Goal: Task Accomplishment & Management: Manage account settings

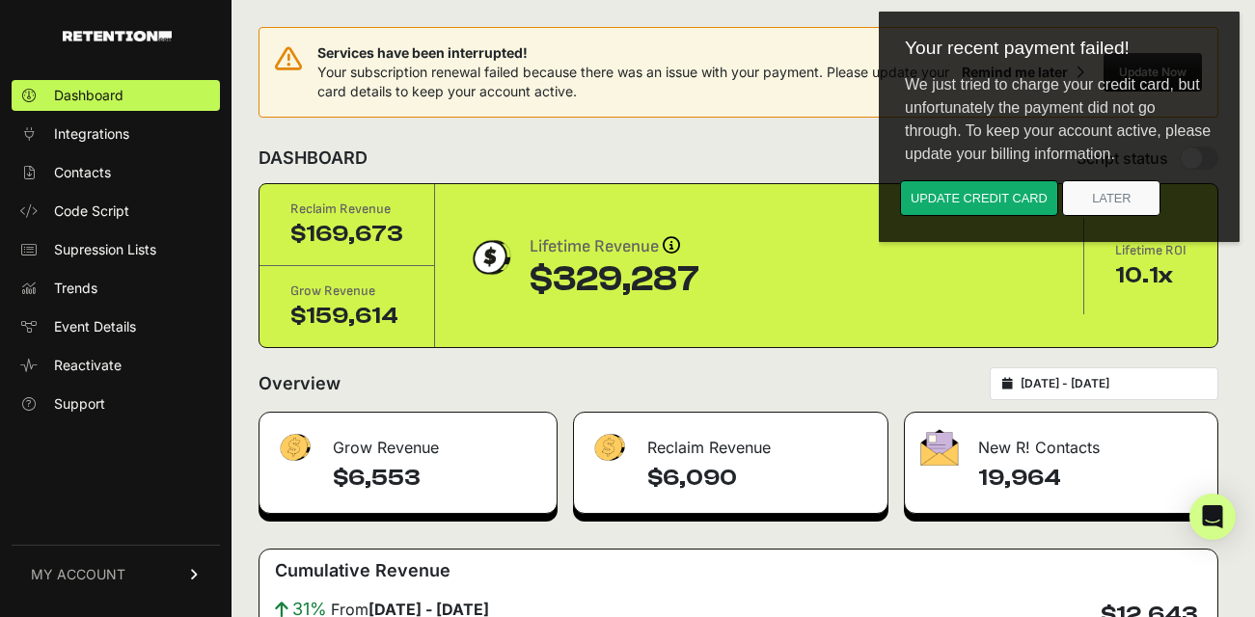
click at [180, 577] on link "MY ACCOUNT" at bounding box center [116, 574] width 208 height 59
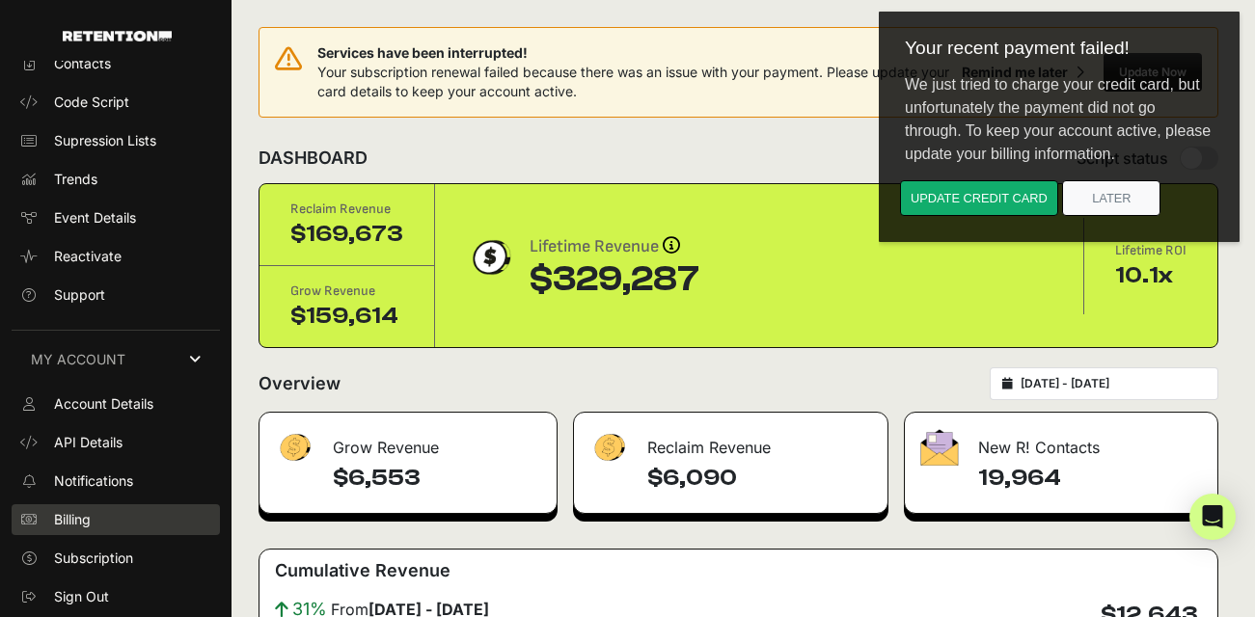
scroll to position [106, 0]
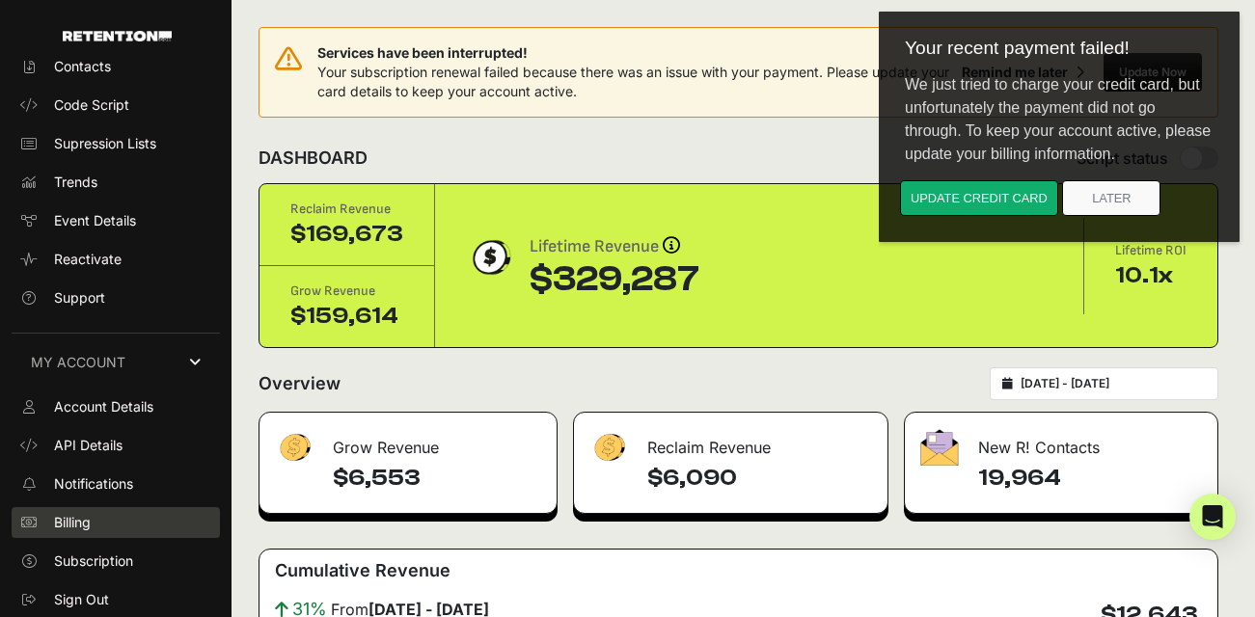
click at [90, 521] on span "Billing" at bounding box center [72, 522] width 37 height 19
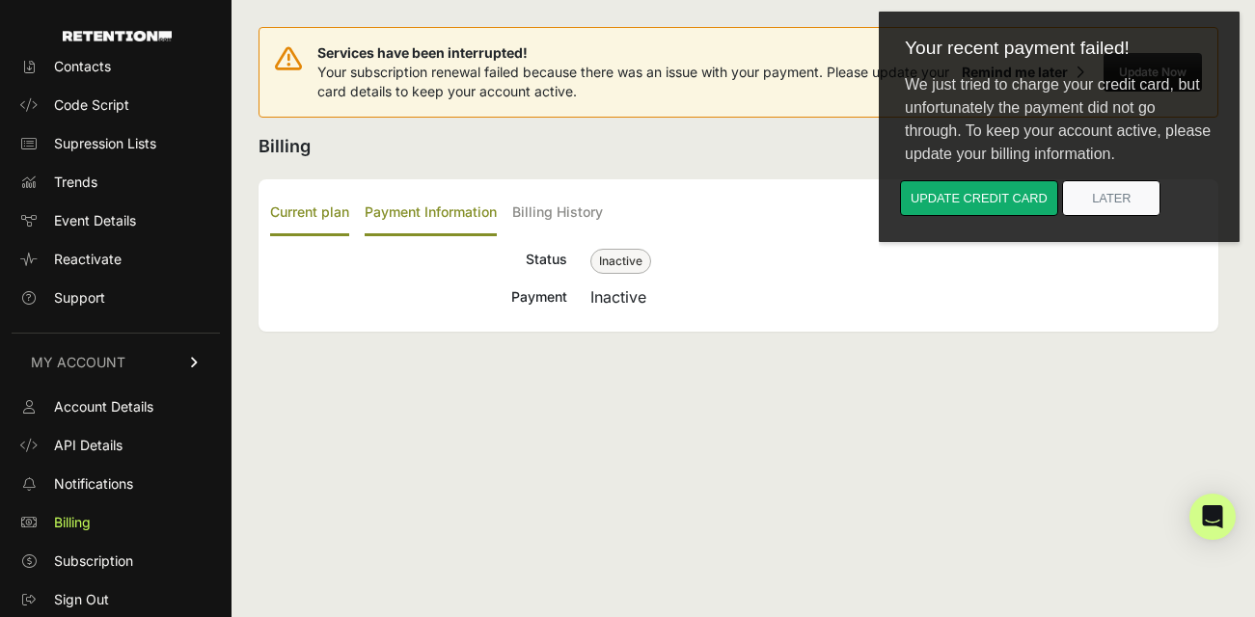
click at [422, 209] on label "Payment Information" at bounding box center [431, 213] width 132 height 45
click at [0, 0] on input "Payment Information" at bounding box center [0, 0] width 0 height 0
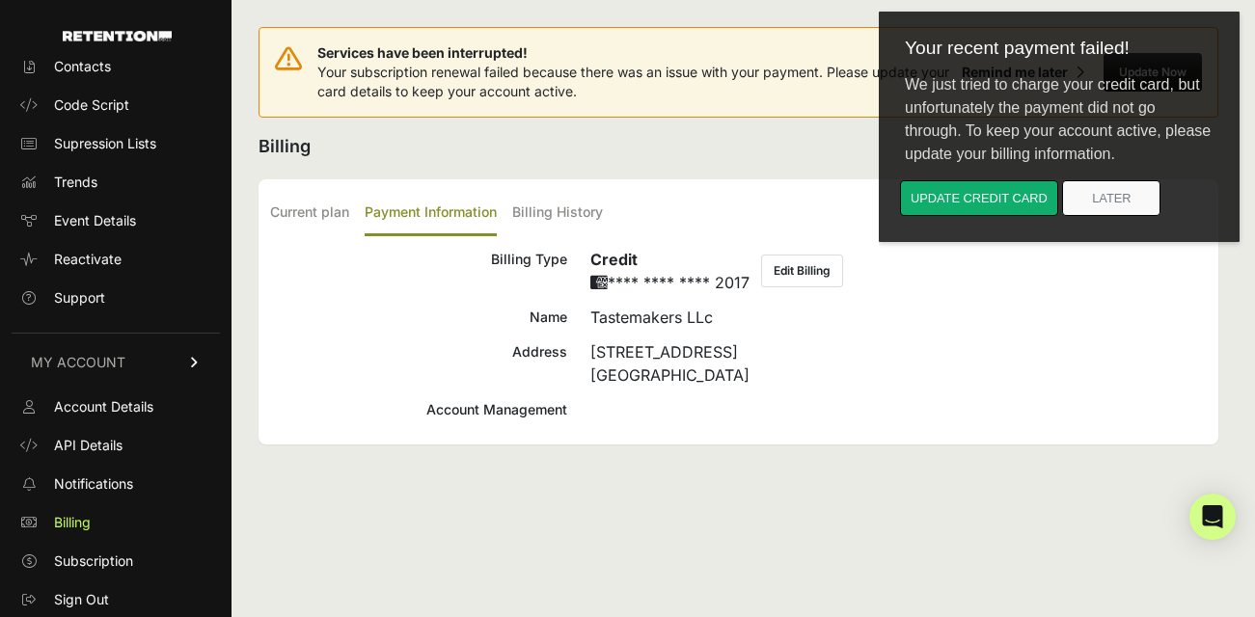
click at [797, 147] on h2 "Billing" at bounding box center [737, 146] width 959 height 27
click at [954, 193] on button "Update credit card" at bounding box center [979, 198] width 158 height 36
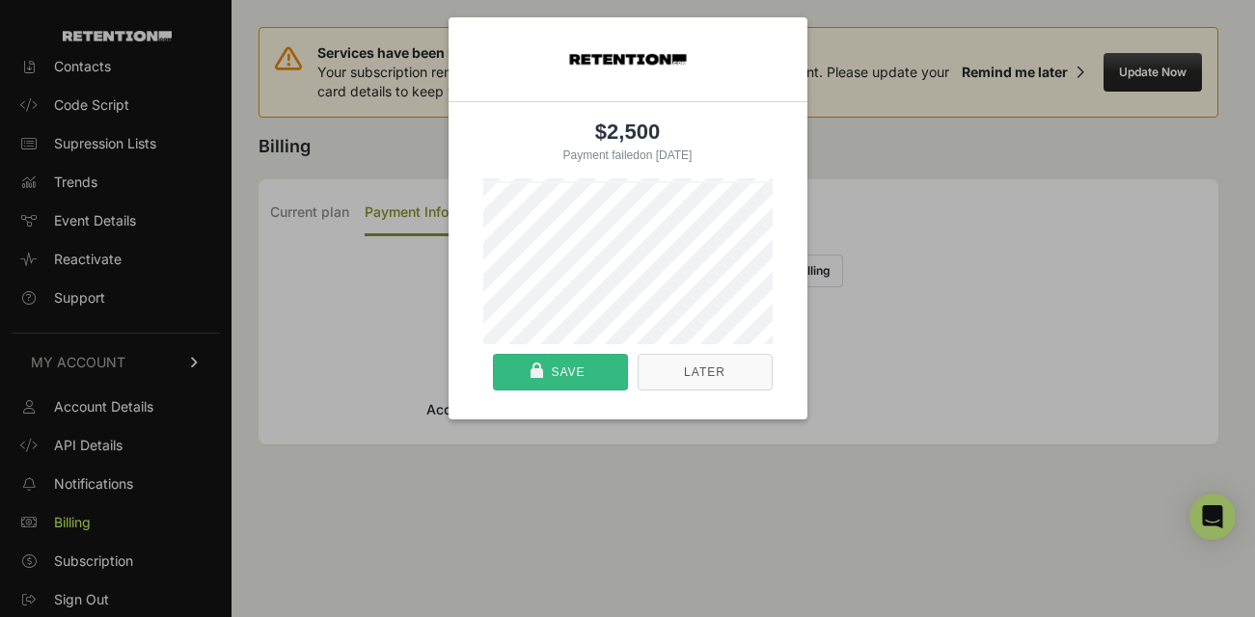
click at [574, 364] on div "Save" at bounding box center [568, 372] width 34 height 35
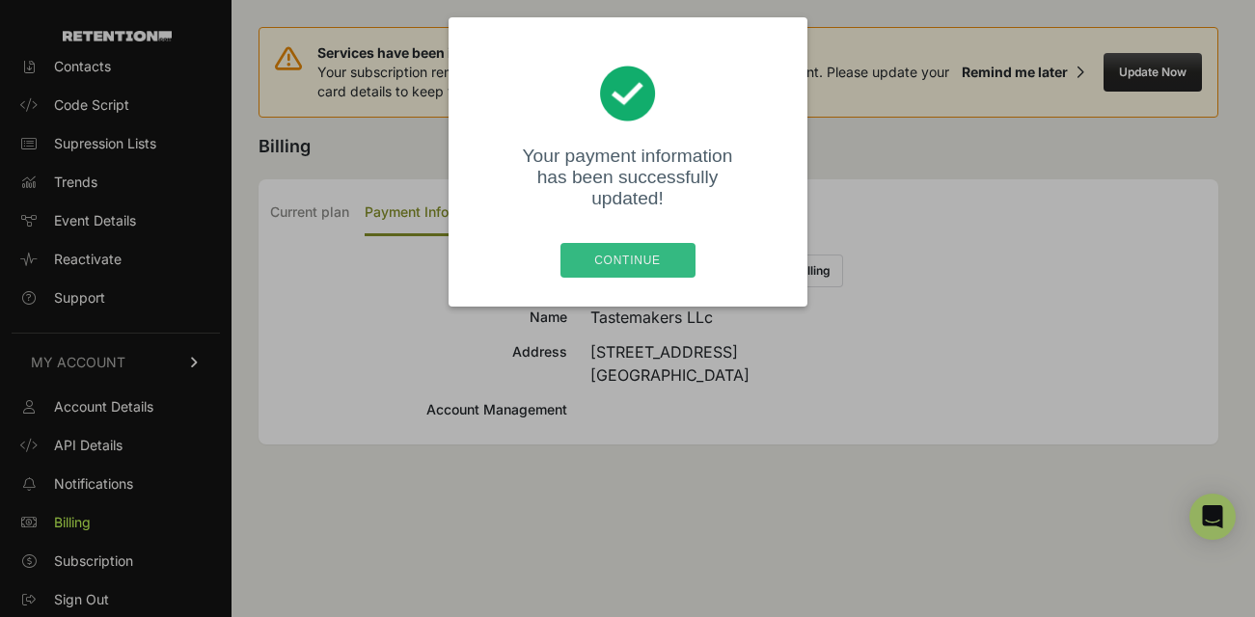
click at [660, 243] on div "Continue" at bounding box center [627, 260] width 123 height 35
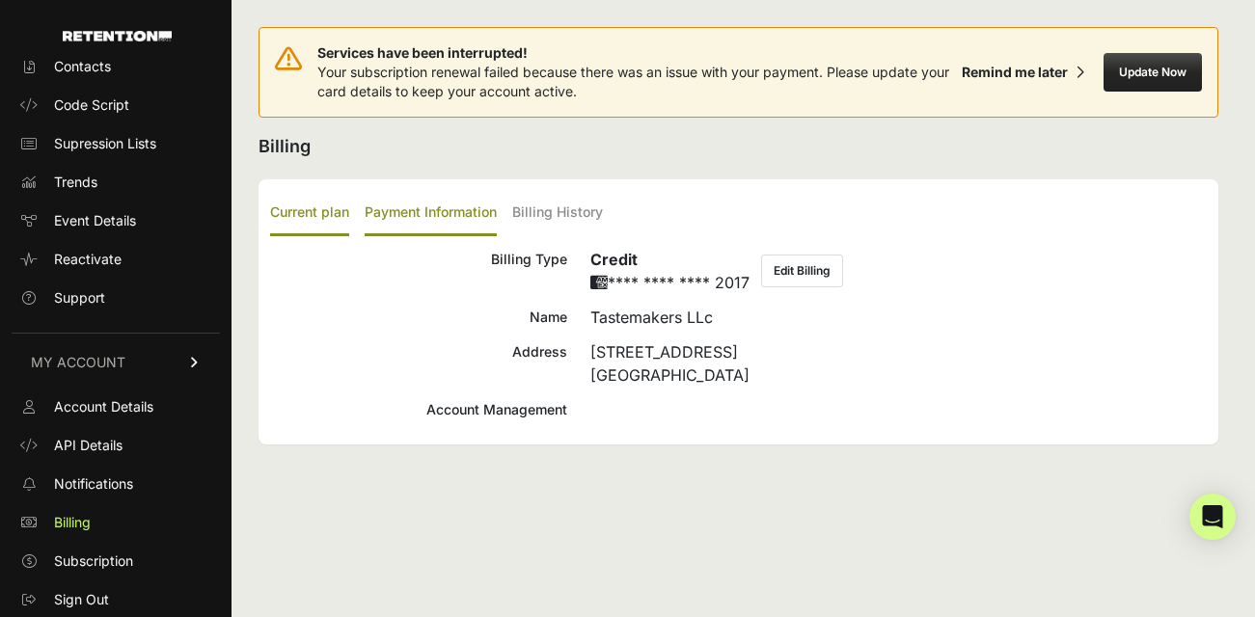
click at [298, 214] on label "Current plan" at bounding box center [309, 213] width 79 height 45
click at [0, 0] on input "Current plan" at bounding box center [0, 0] width 0 height 0
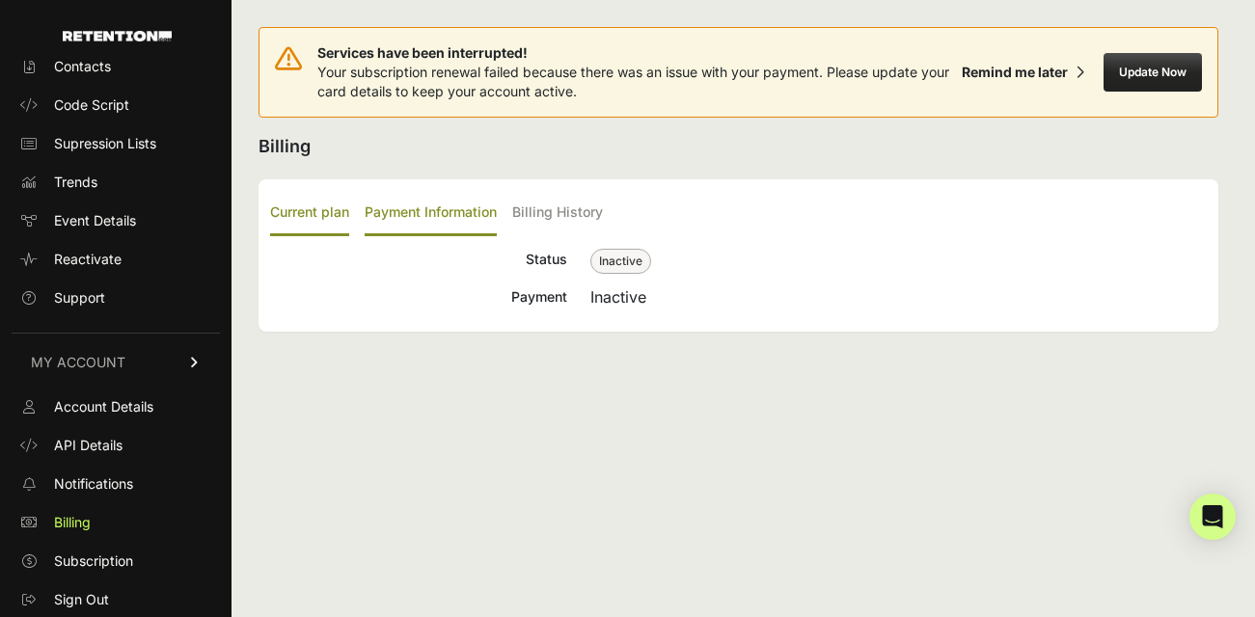
click at [455, 225] on label "Payment Information" at bounding box center [431, 213] width 132 height 45
click at [0, 0] on input "Payment Information" at bounding box center [0, 0] width 0 height 0
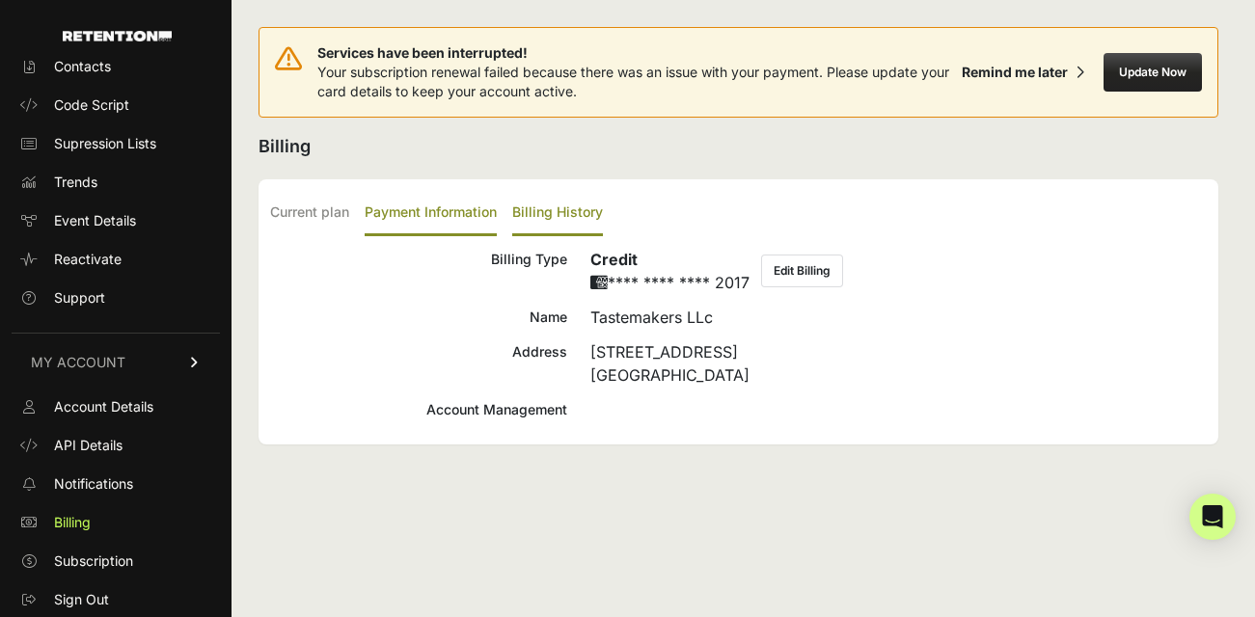
click at [590, 217] on label "Billing History" at bounding box center [557, 213] width 91 height 45
click at [0, 0] on input "Billing History" at bounding box center [0, 0] width 0 height 0
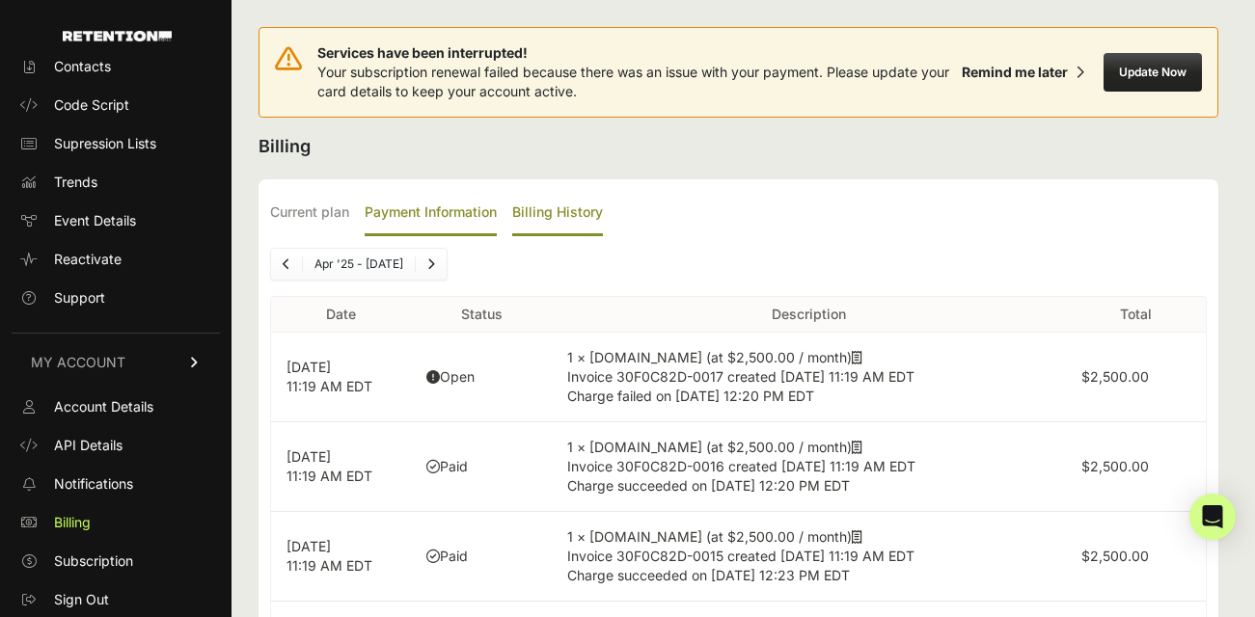
click at [453, 215] on label "Payment Information" at bounding box center [431, 213] width 132 height 45
click at [0, 0] on input "Payment Information" at bounding box center [0, 0] width 0 height 0
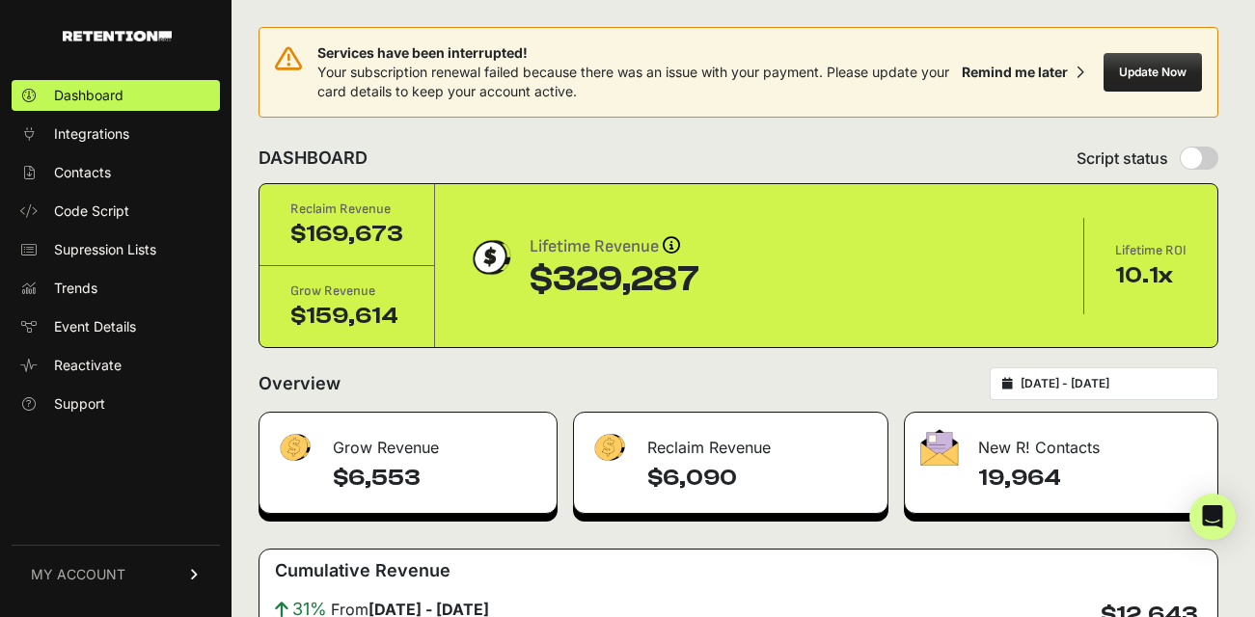
click at [113, 582] on span "MY ACCOUNT" at bounding box center [78, 574] width 95 height 19
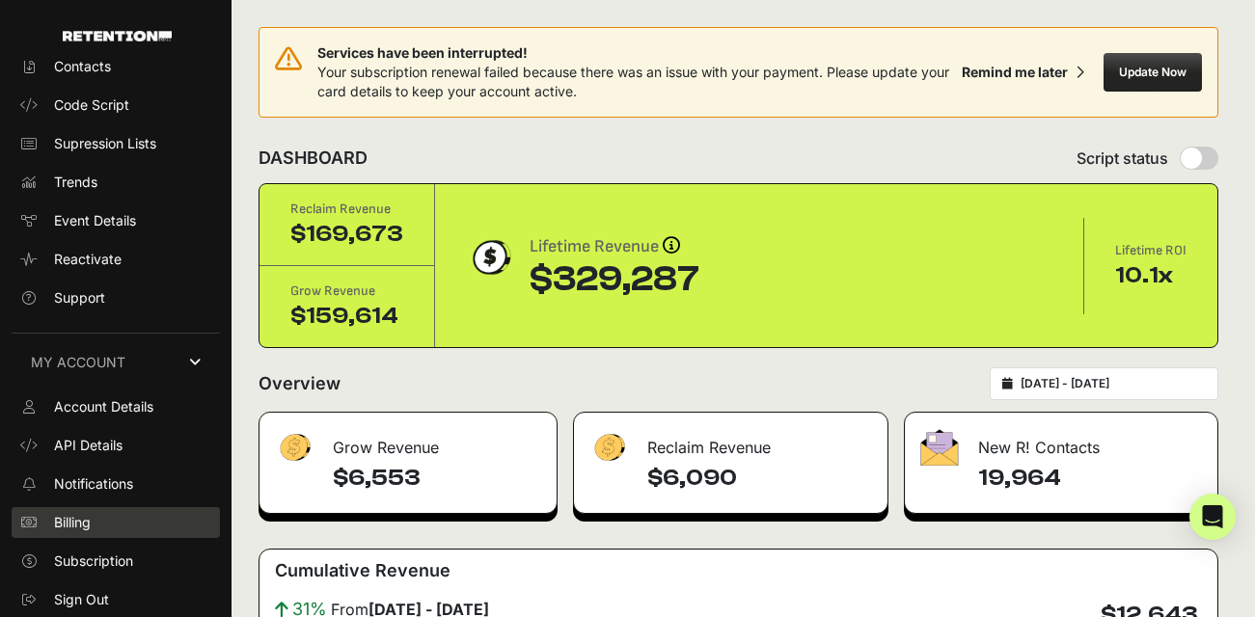
click at [95, 533] on link "Billing" at bounding box center [116, 522] width 208 height 31
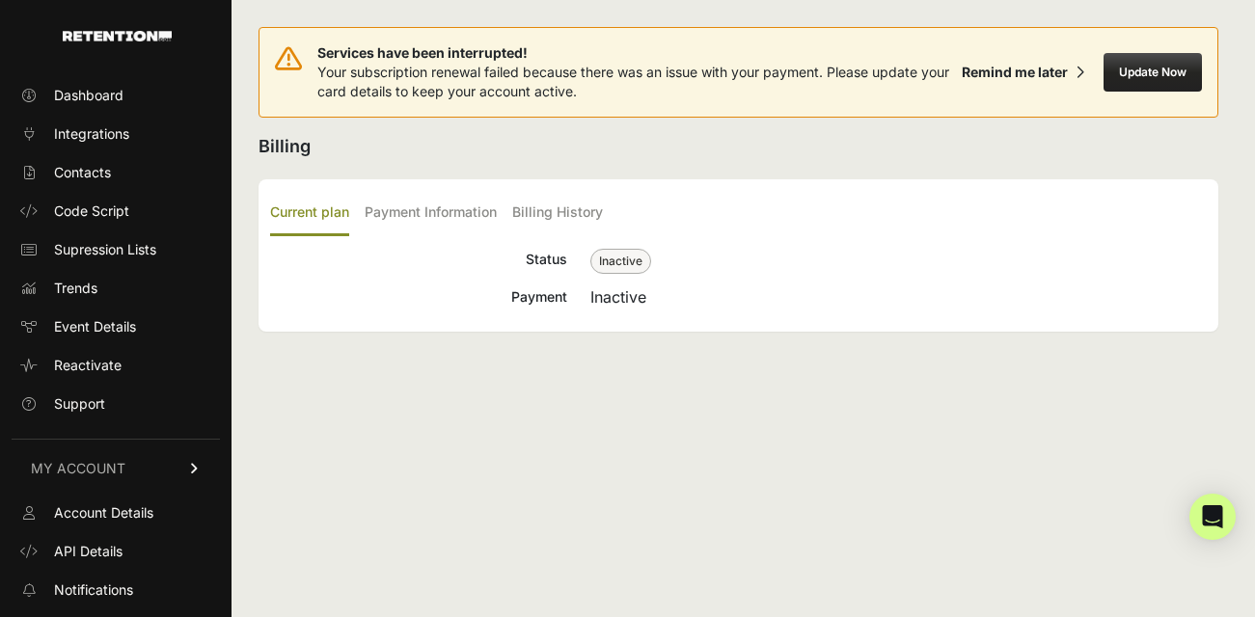
scroll to position [106, 0]
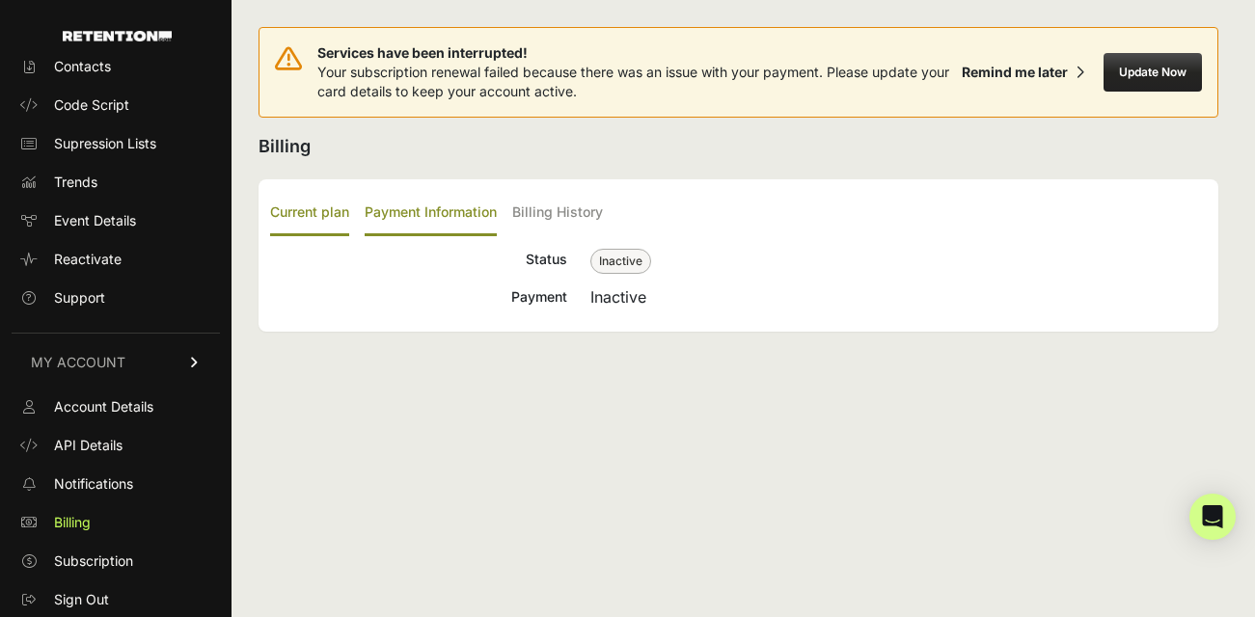
click at [397, 201] on label "Payment Information" at bounding box center [431, 213] width 132 height 45
click at [0, 0] on input "Payment Information" at bounding box center [0, 0] width 0 height 0
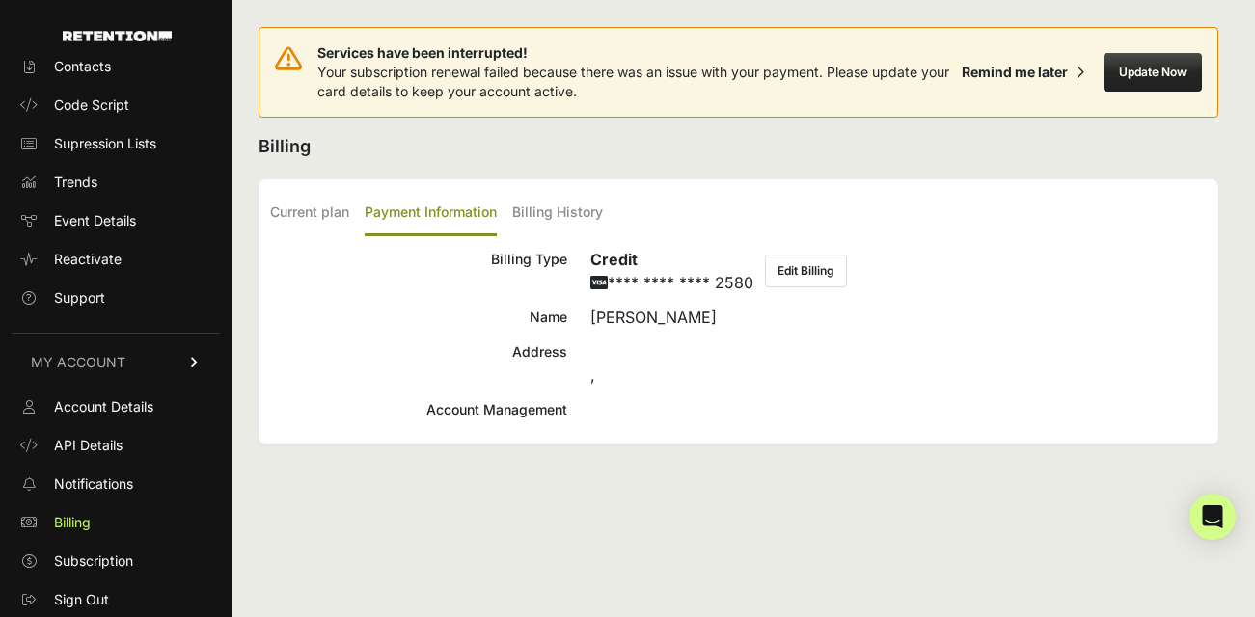
click at [572, 238] on div "Current plan Payment Information Billing History Status Inactive Payment Inacti…" at bounding box center [737, 311] width 959 height 265
click at [308, 218] on label "Current plan" at bounding box center [309, 213] width 79 height 45
click at [0, 0] on input "Current plan" at bounding box center [0, 0] width 0 height 0
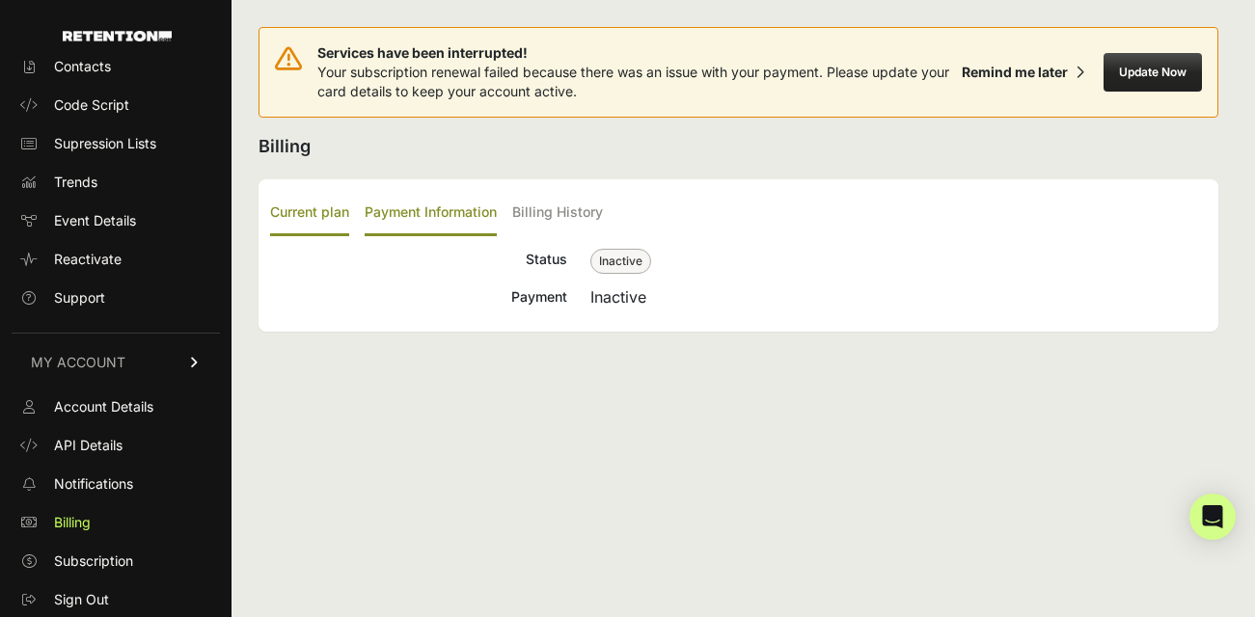
click at [408, 211] on label "Payment Information" at bounding box center [431, 213] width 132 height 45
click at [0, 0] on input "Payment Information" at bounding box center [0, 0] width 0 height 0
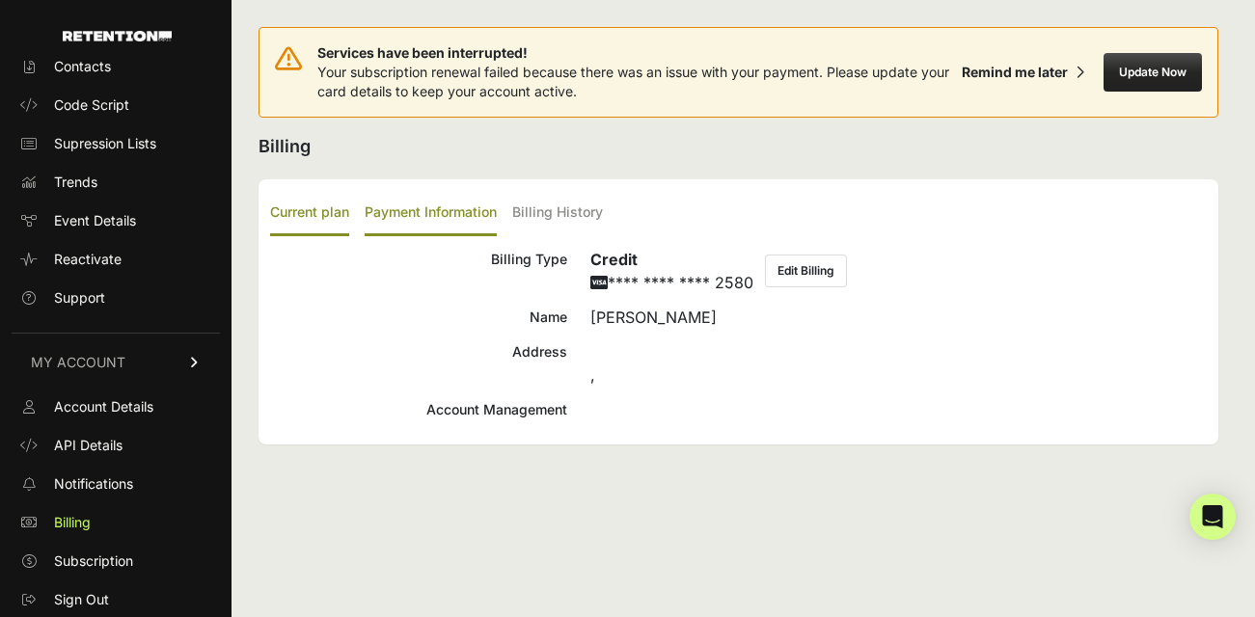
click at [329, 197] on label "Current plan" at bounding box center [309, 213] width 79 height 45
click at [0, 0] on input "Current plan" at bounding box center [0, 0] width 0 height 0
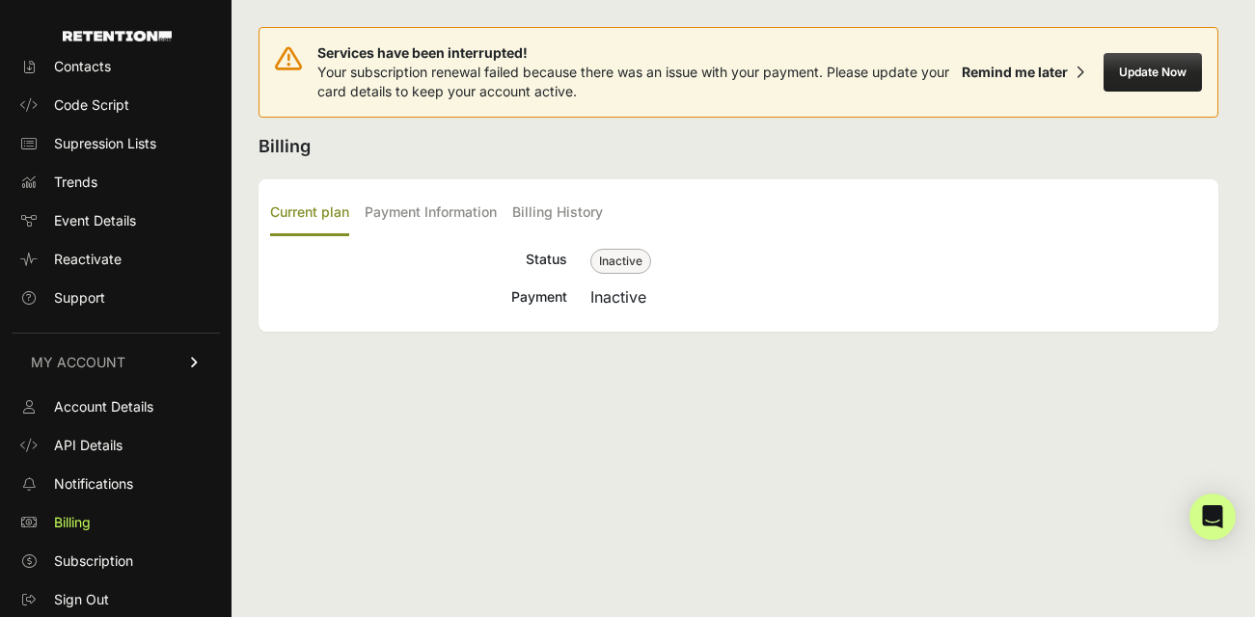
click at [629, 266] on span "Inactive" at bounding box center [620, 261] width 61 height 25
click at [629, 289] on div "Inactive" at bounding box center [898, 296] width 616 height 23
click at [410, 218] on label "Payment Information" at bounding box center [431, 213] width 132 height 45
click at [0, 0] on input "Payment Information" at bounding box center [0, 0] width 0 height 0
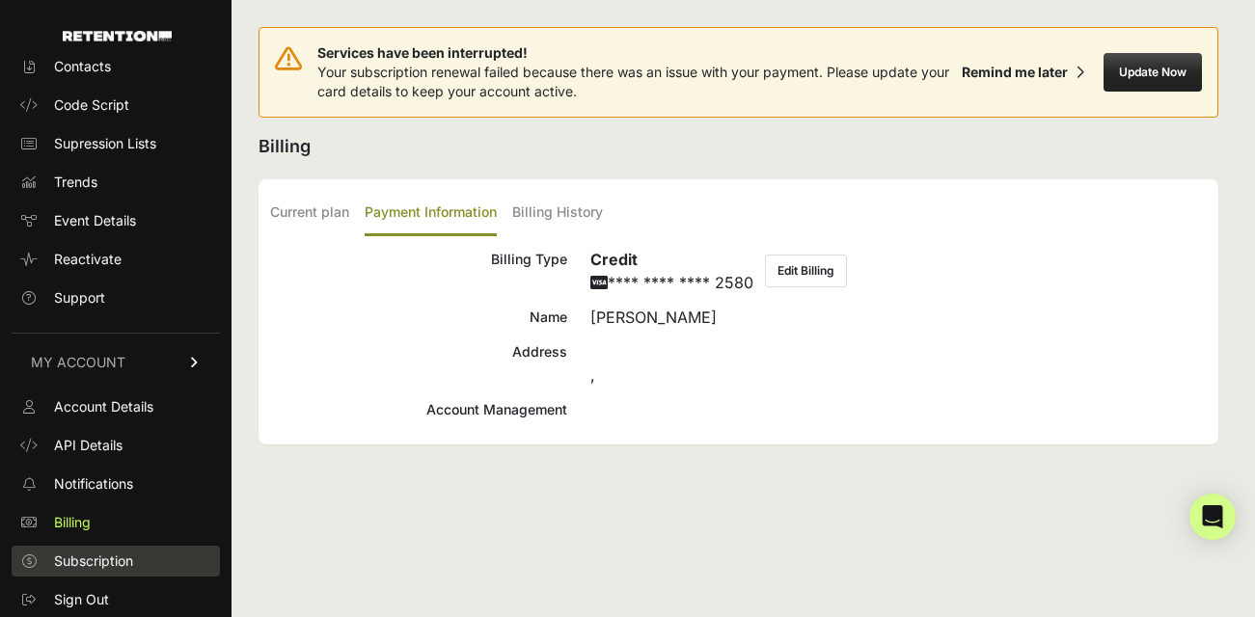
click at [91, 557] on span "Subscription" at bounding box center [93, 561] width 79 height 19
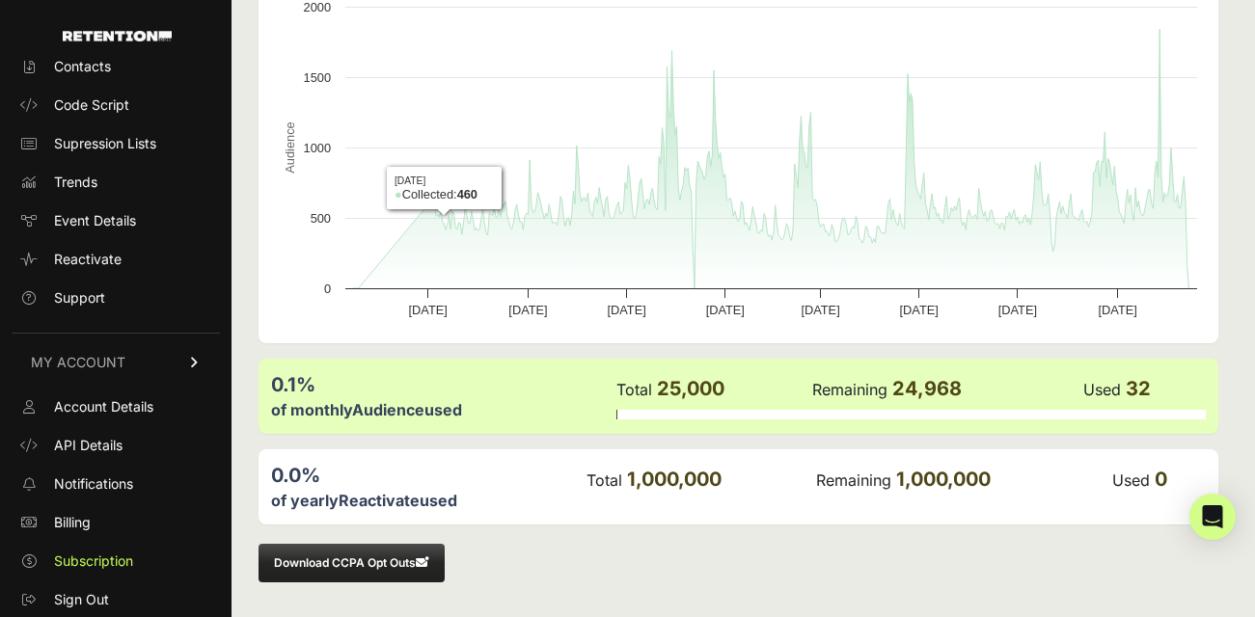
scroll to position [187, 0]
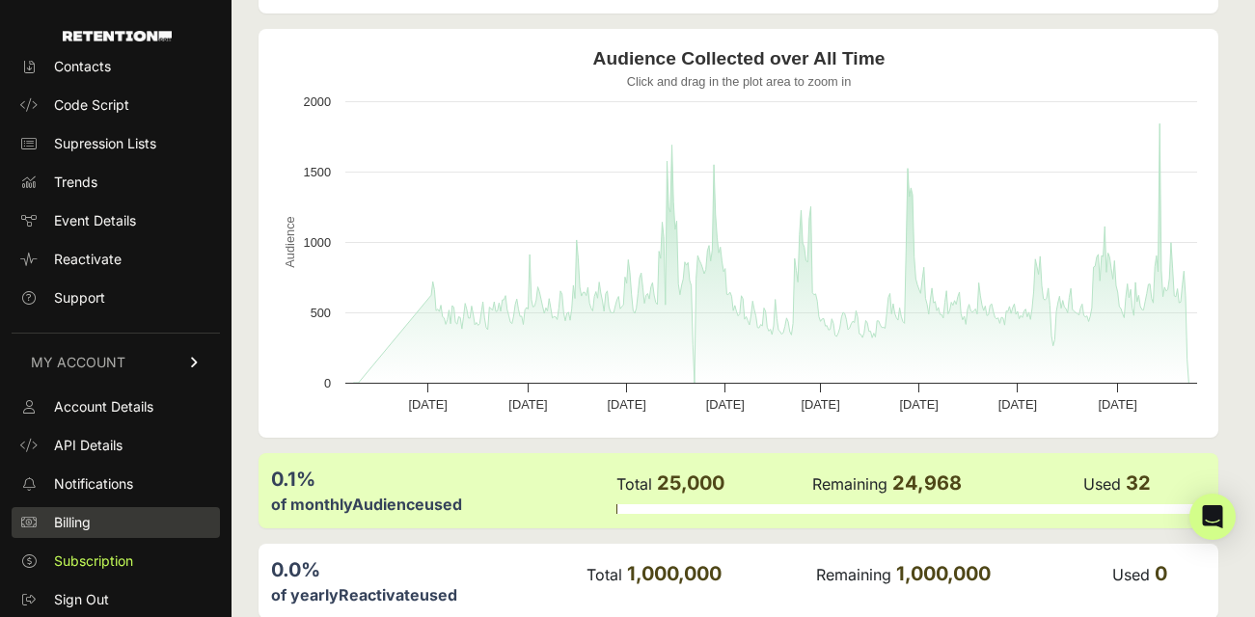
click at [93, 534] on link "Billing" at bounding box center [116, 522] width 208 height 31
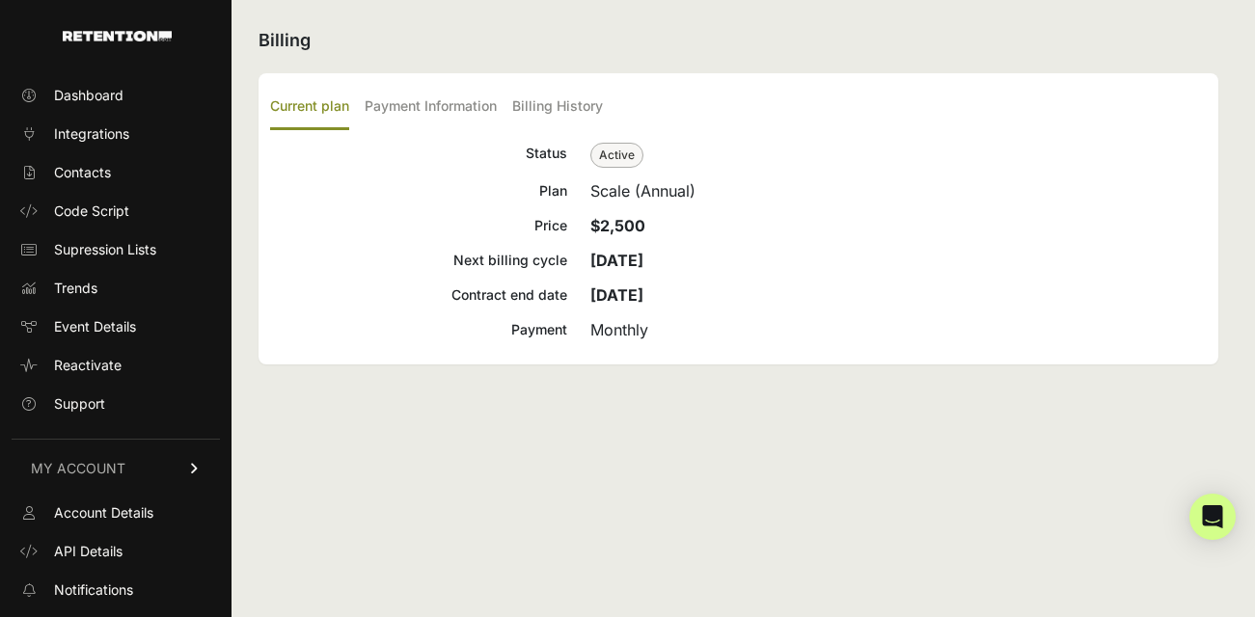
scroll to position [106, 0]
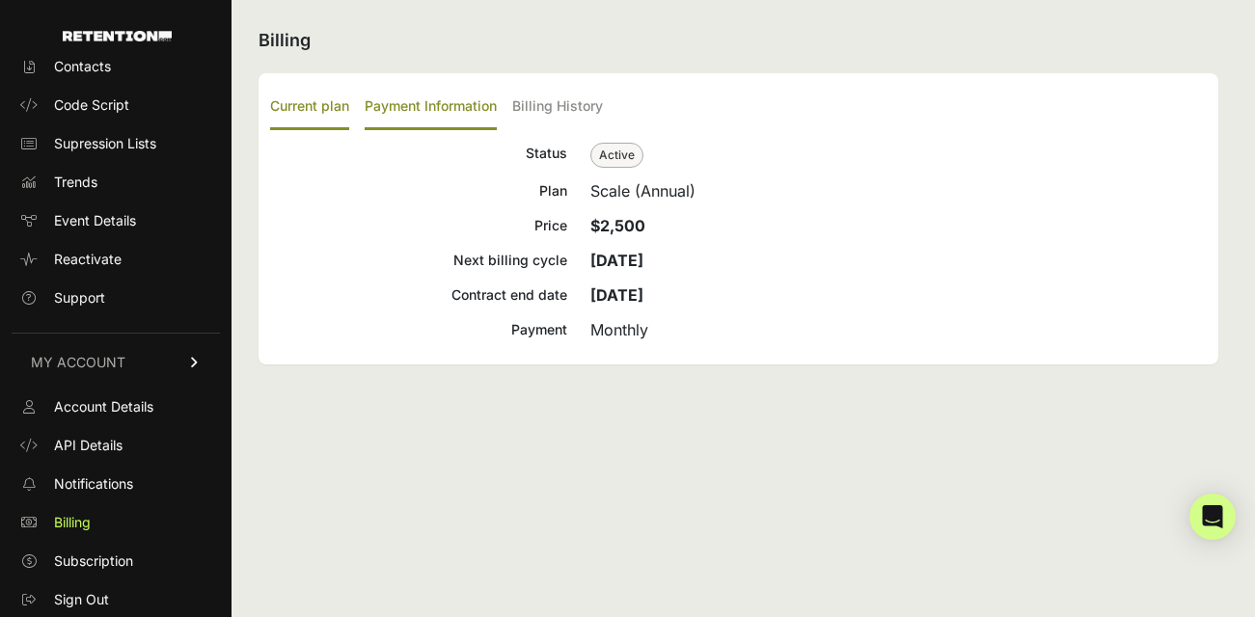
click at [395, 100] on label "Payment Information" at bounding box center [431, 107] width 132 height 45
click at [0, 0] on input "Payment Information" at bounding box center [0, 0] width 0 height 0
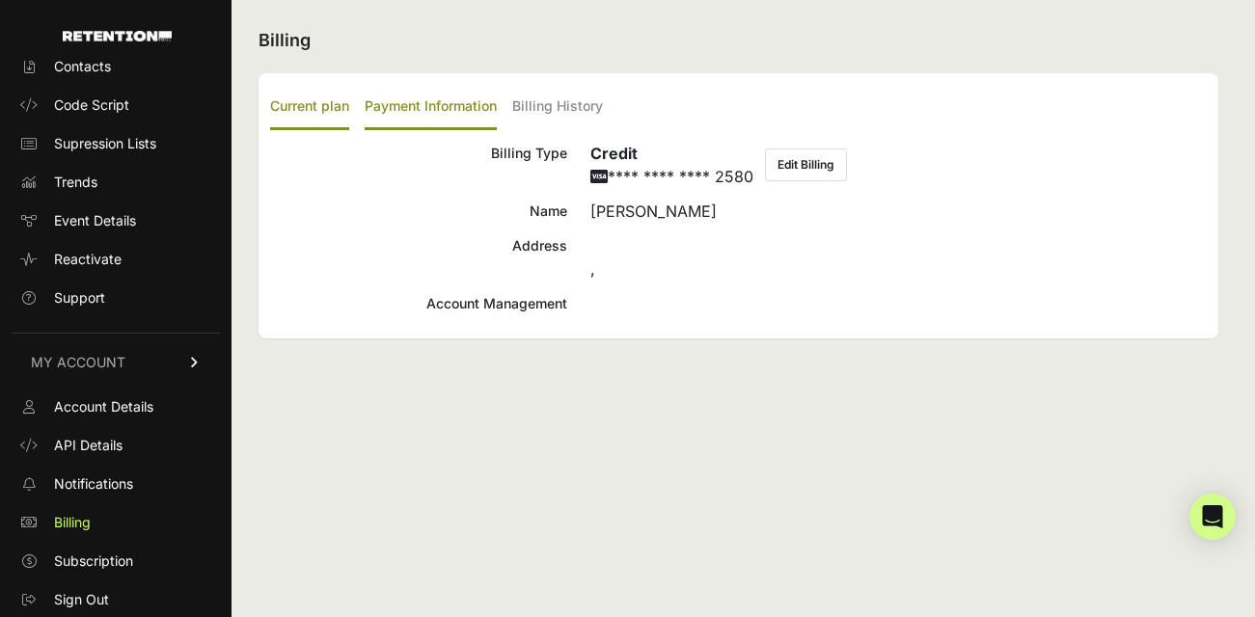
click at [307, 102] on label "Current plan" at bounding box center [309, 107] width 79 height 45
click at [0, 0] on input "Current plan" at bounding box center [0, 0] width 0 height 0
